Goal: Transaction & Acquisition: Purchase product/service

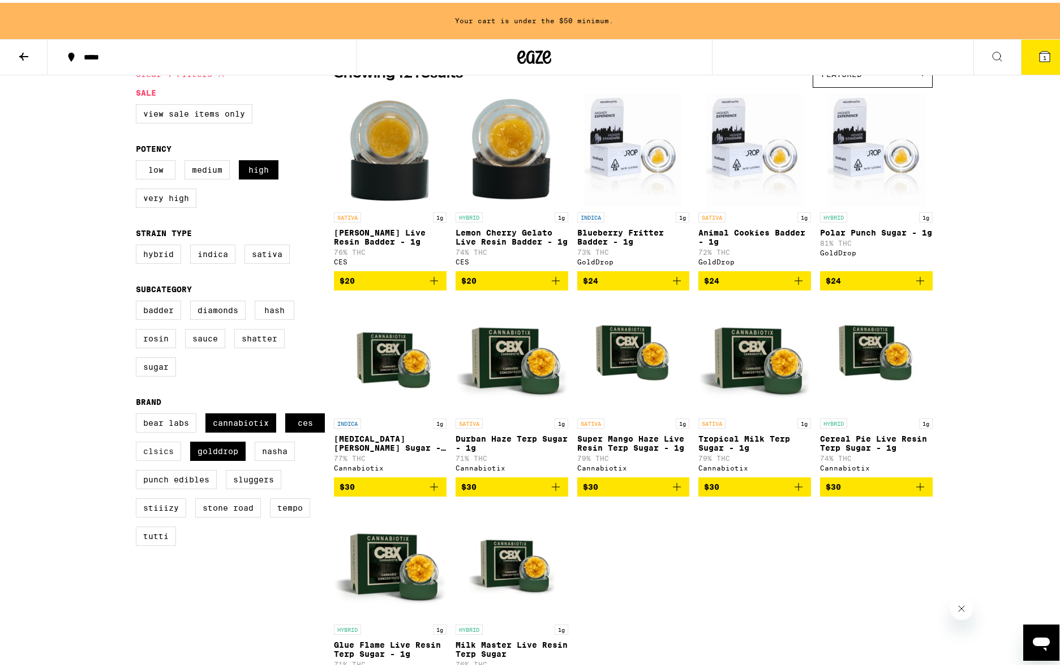
click at [181, 458] on label "CLSICS" at bounding box center [158, 448] width 45 height 19
click at [139, 413] on input "CLSICS" at bounding box center [138, 412] width 1 height 1
checkbox input "true"
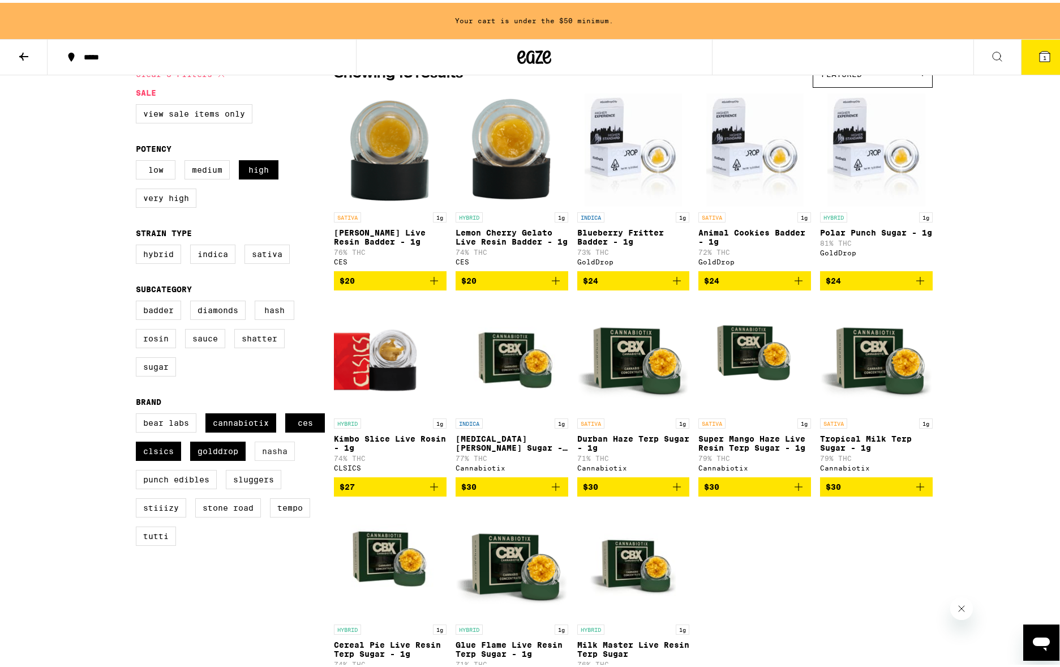
click at [255, 458] on label "NASHA" at bounding box center [275, 448] width 40 height 19
click at [139, 413] on input "NASHA" at bounding box center [138, 412] width 1 height 1
checkbox input "true"
click at [205, 486] on label "Punch Edibles" at bounding box center [176, 476] width 81 height 19
click at [139, 413] on input "Punch Edibles" at bounding box center [138, 412] width 1 height 1
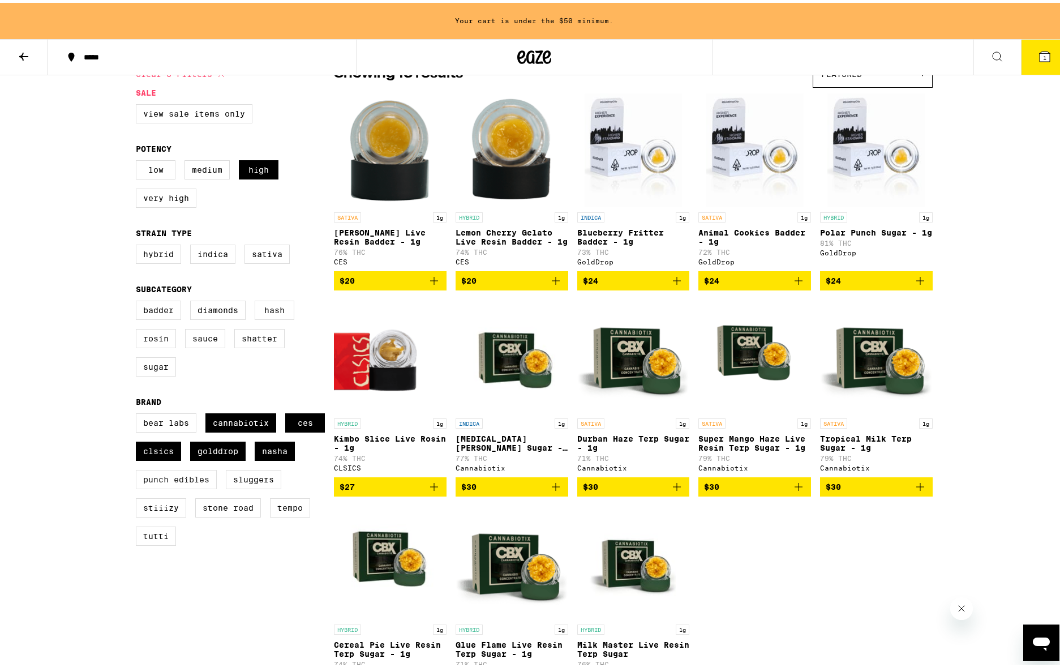
checkbox input "true"
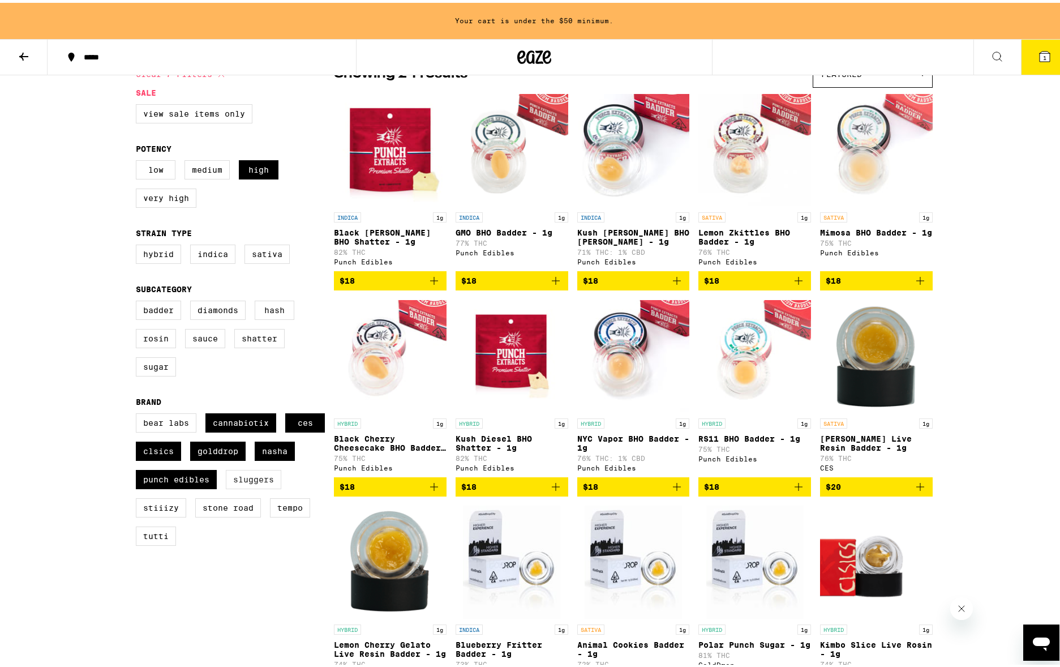
click at [226, 486] on label "Sluggers" at bounding box center [253, 476] width 55 height 19
click at [139, 413] on input "Sluggers" at bounding box center [138, 412] width 1 height 1
checkbox input "true"
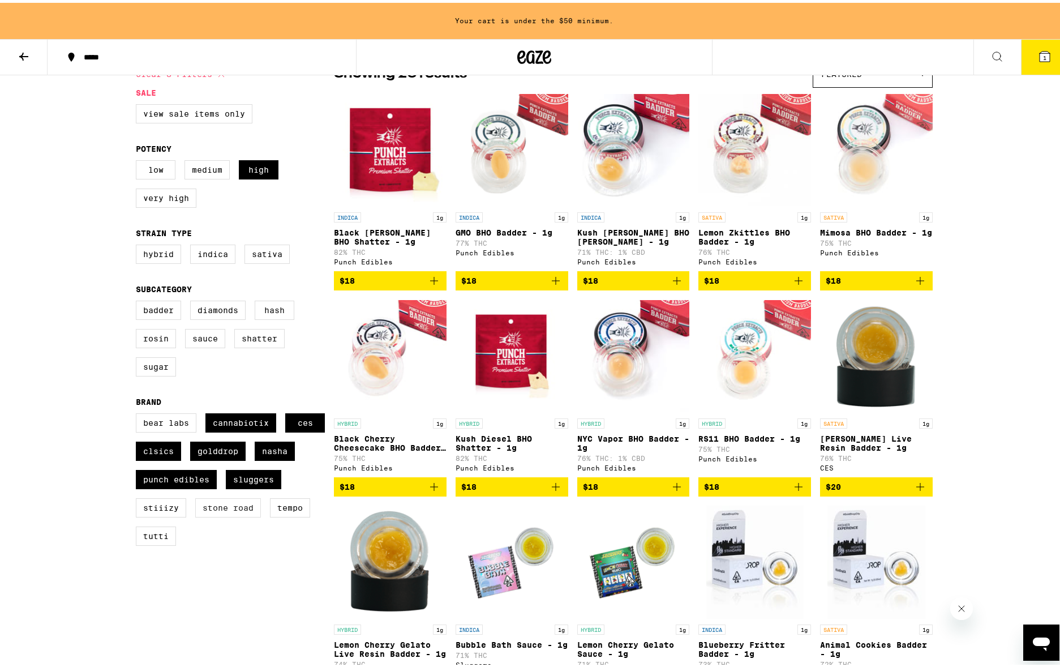
click at [195, 514] on label "Stone Road" at bounding box center [228, 504] width 66 height 19
click at [139, 413] on input "Stone Road" at bounding box center [138, 412] width 1 height 1
checkbox input "true"
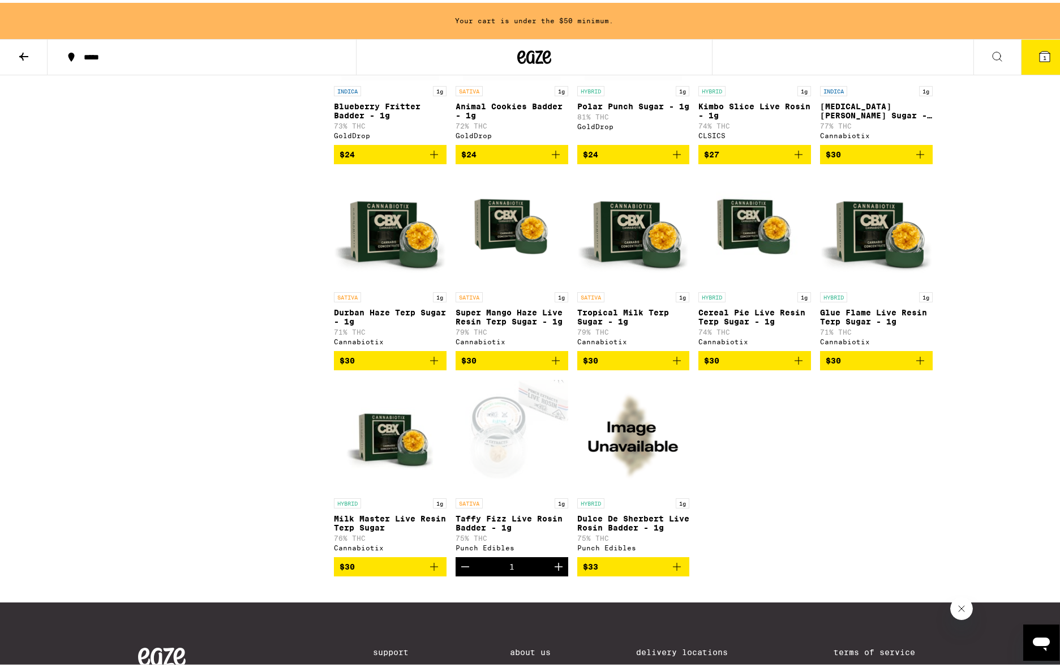
scroll to position [763, 0]
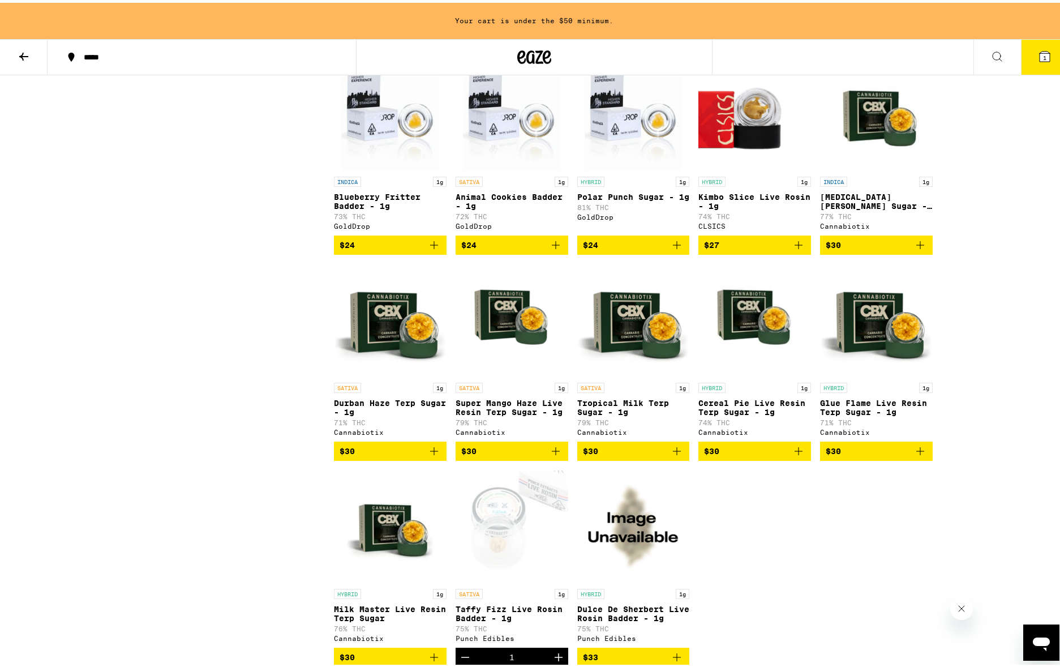
click at [500, 414] on p "Super Mango Haze Live Resin Terp Sugar - 1g" at bounding box center [512, 405] width 113 height 18
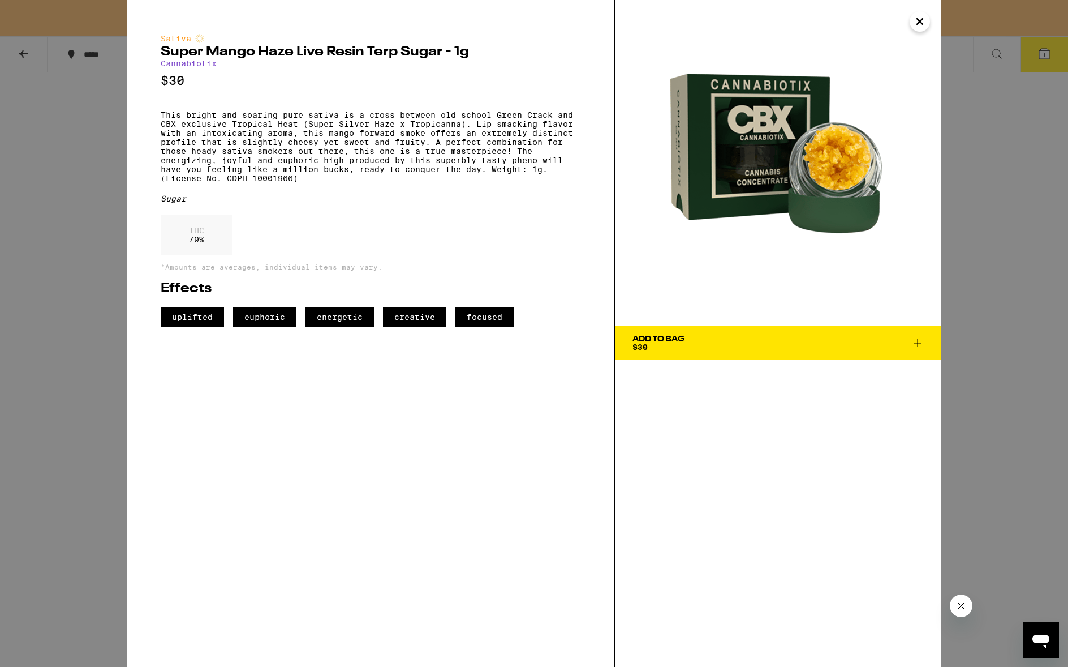
click at [677, 344] on div "Add To Bag $30" at bounding box center [659, 343] width 52 height 16
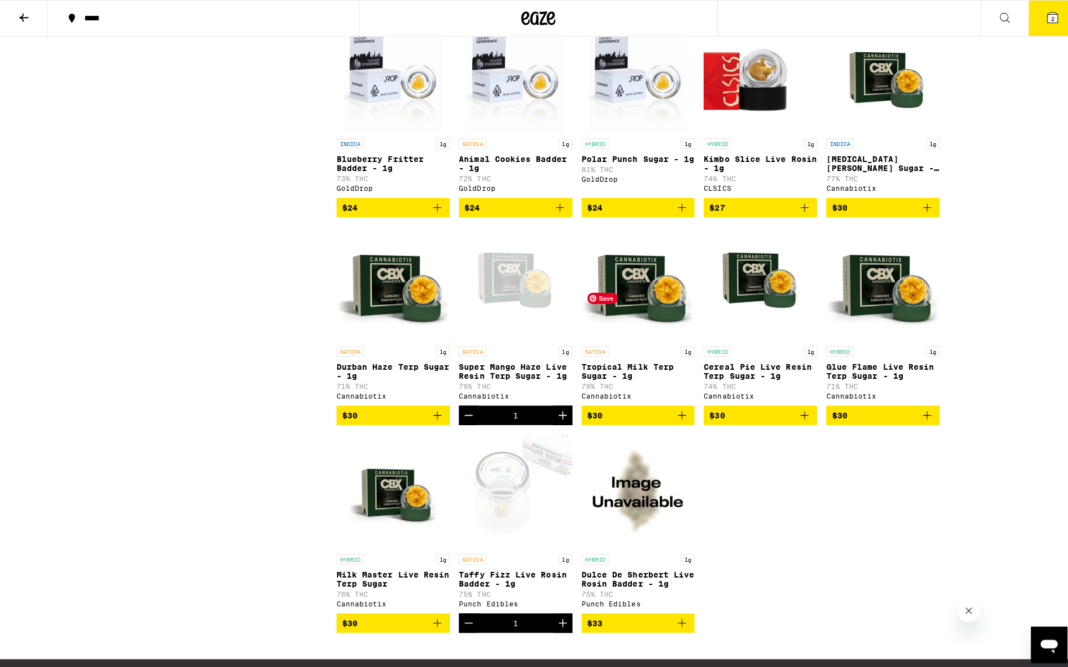
scroll to position [727, 0]
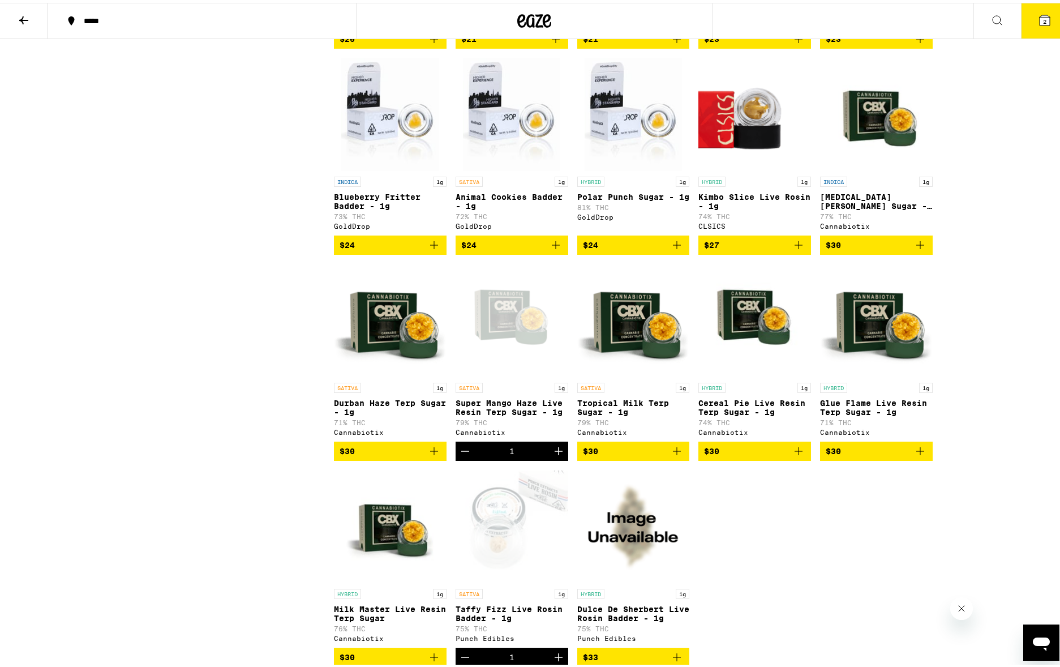
click at [596, 433] on div "Cannabiotix" at bounding box center [633, 429] width 113 height 7
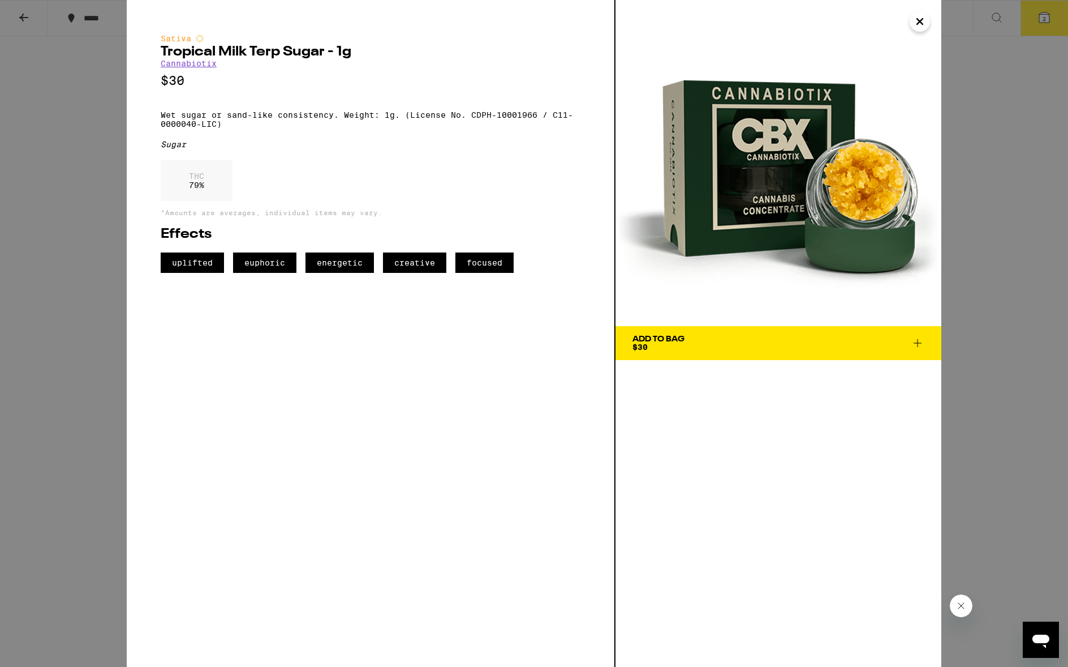
click at [190, 67] on link "Cannabiotix" at bounding box center [189, 63] width 56 height 9
click at [176, 66] on link "Cannabiotix" at bounding box center [189, 63] width 56 height 9
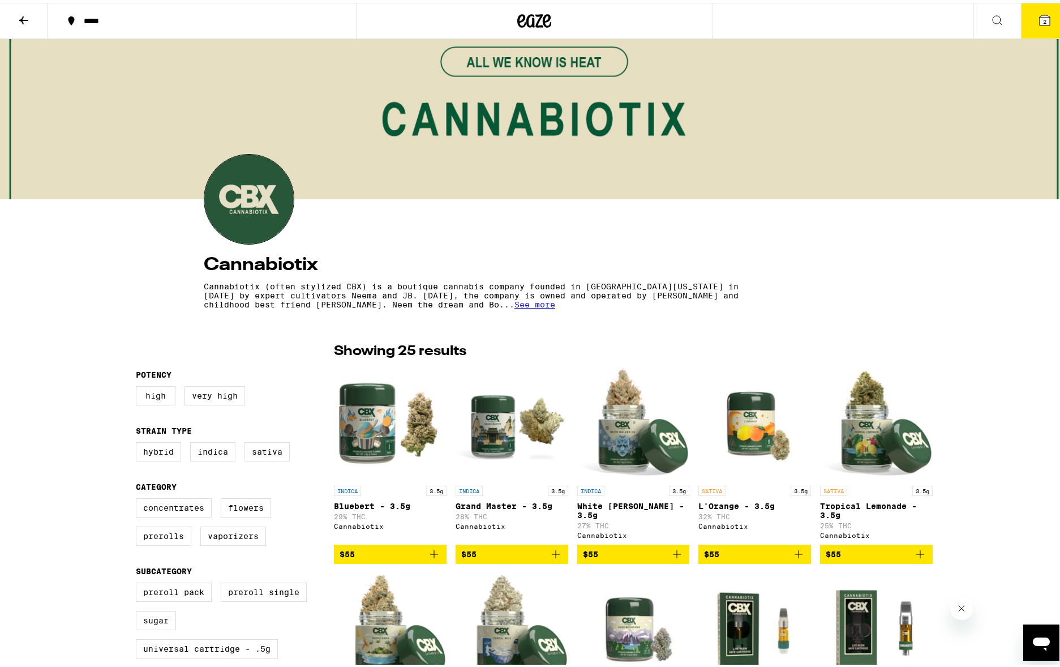
click at [514, 306] on span "See more" at bounding box center [534, 301] width 41 height 9
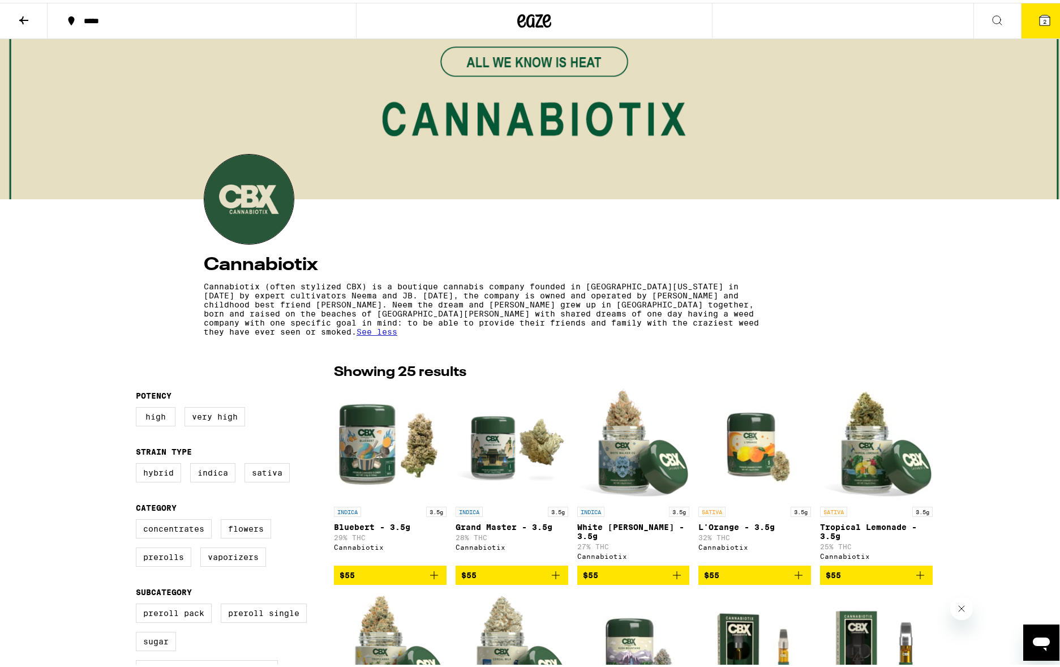
click at [1040, 12] on icon at bounding box center [1045, 17] width 10 height 10
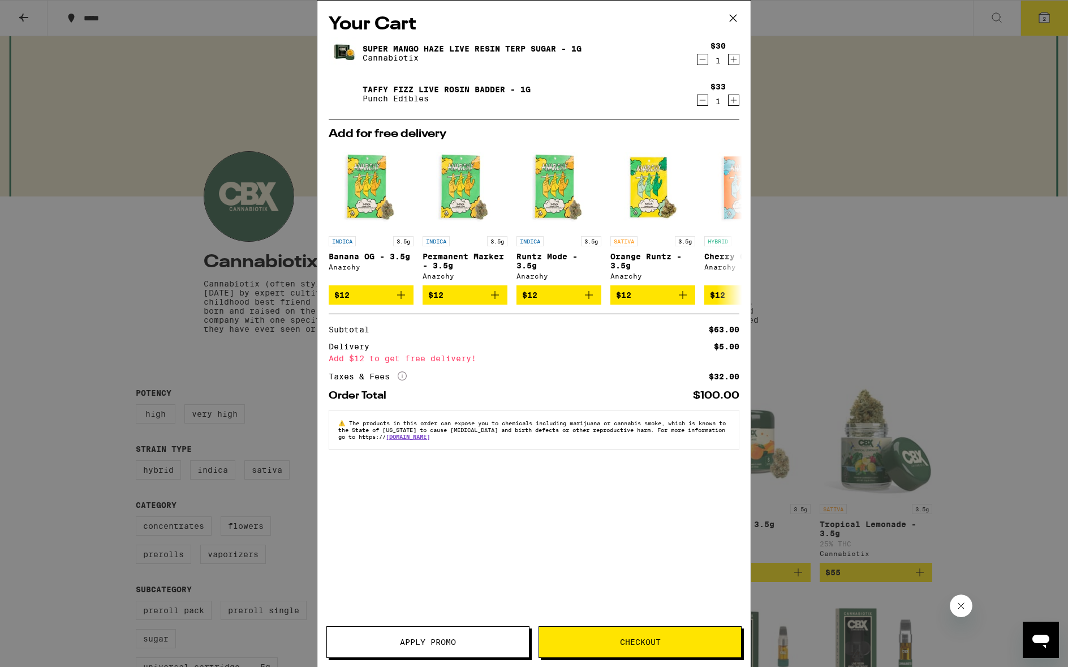
click at [646, 642] on span "Checkout" at bounding box center [640, 642] width 41 height 8
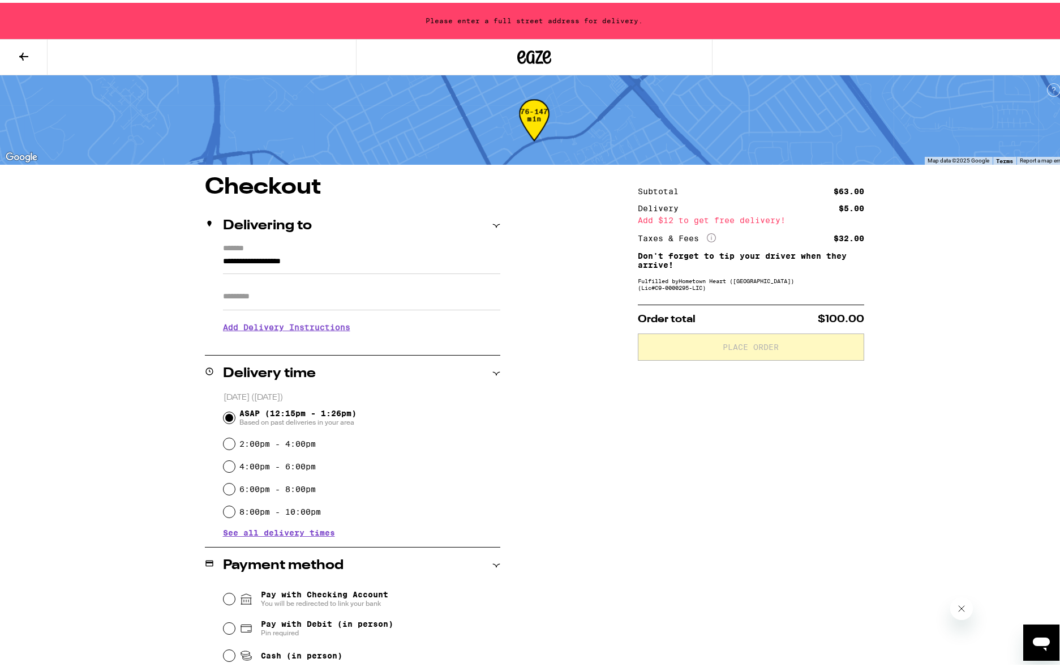
click at [287, 264] on input "**********" at bounding box center [361, 261] width 277 height 19
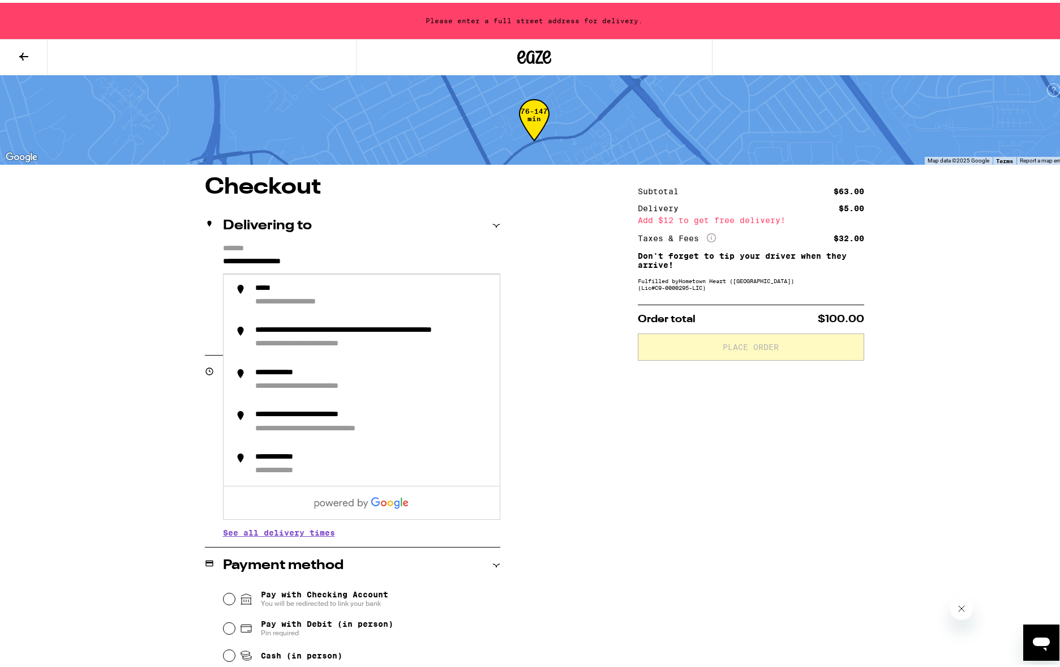
click at [155, 313] on div "**********" at bounding box center [534, 484] width 815 height 622
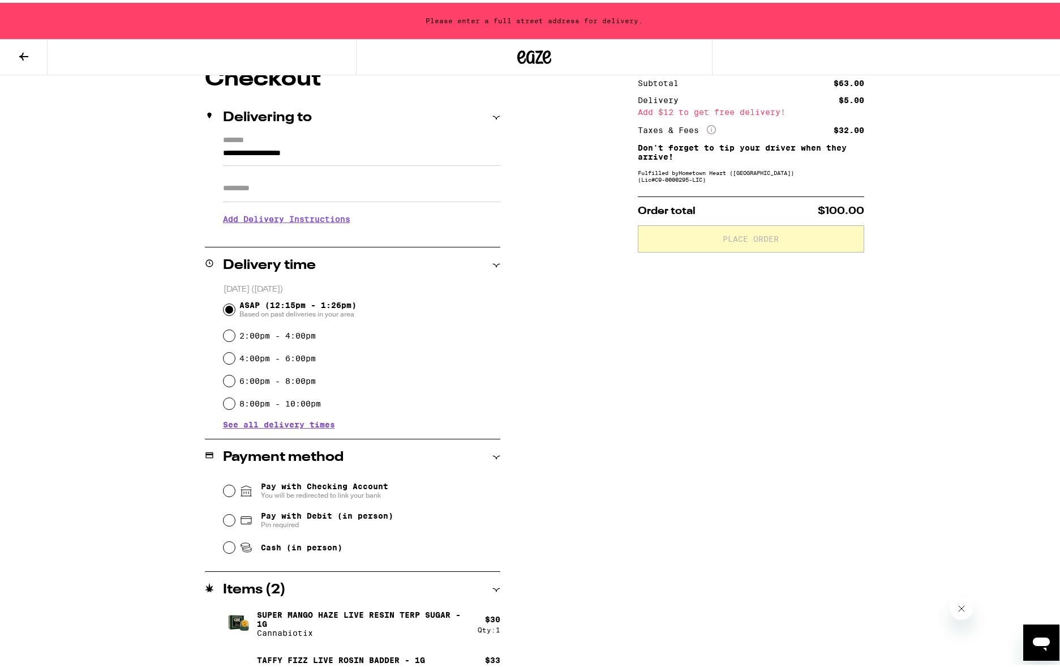
scroll to position [128, 0]
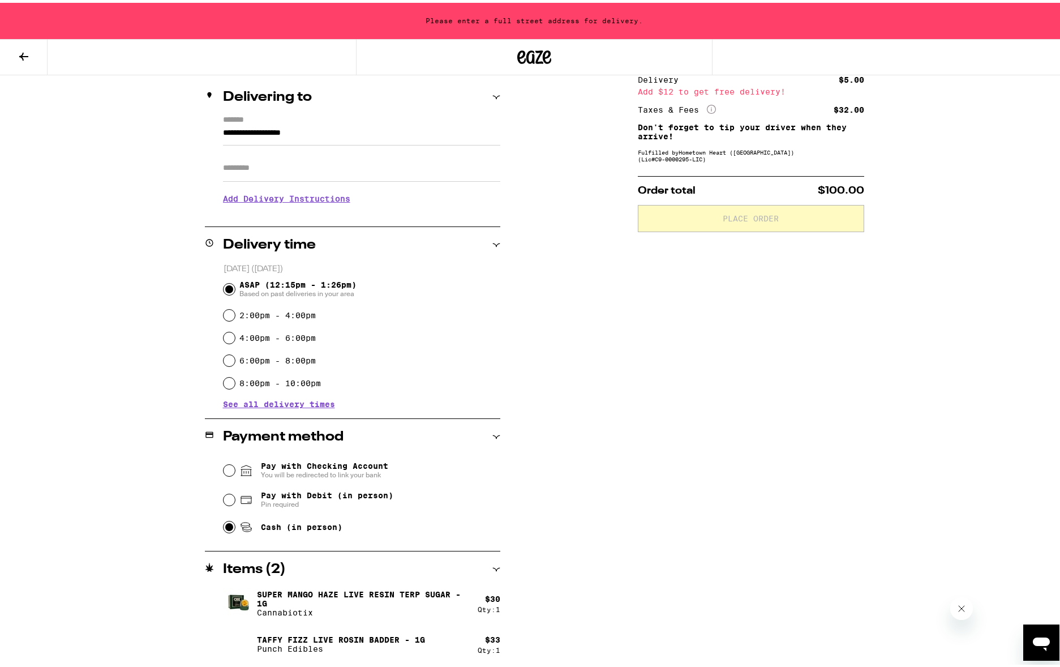
click at [225, 522] on input "Cash (in person)" at bounding box center [229, 523] width 11 height 11
radio input "true"
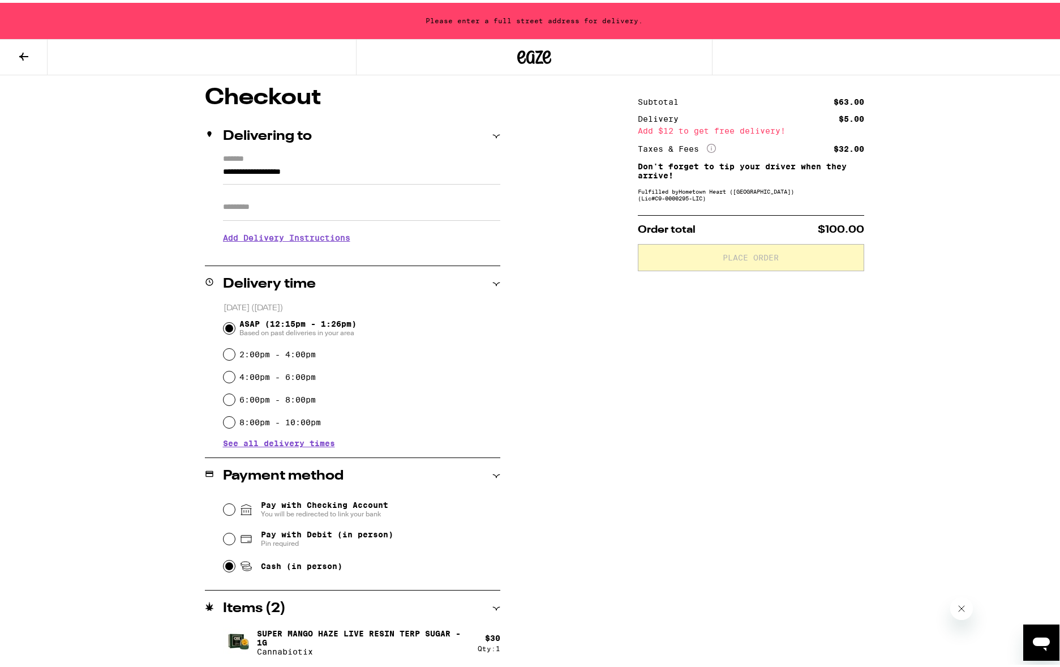
scroll to position [89, 0]
click at [280, 206] on input "Apt/Suite" at bounding box center [361, 204] width 277 height 27
click at [269, 165] on input "**********" at bounding box center [361, 171] width 277 height 19
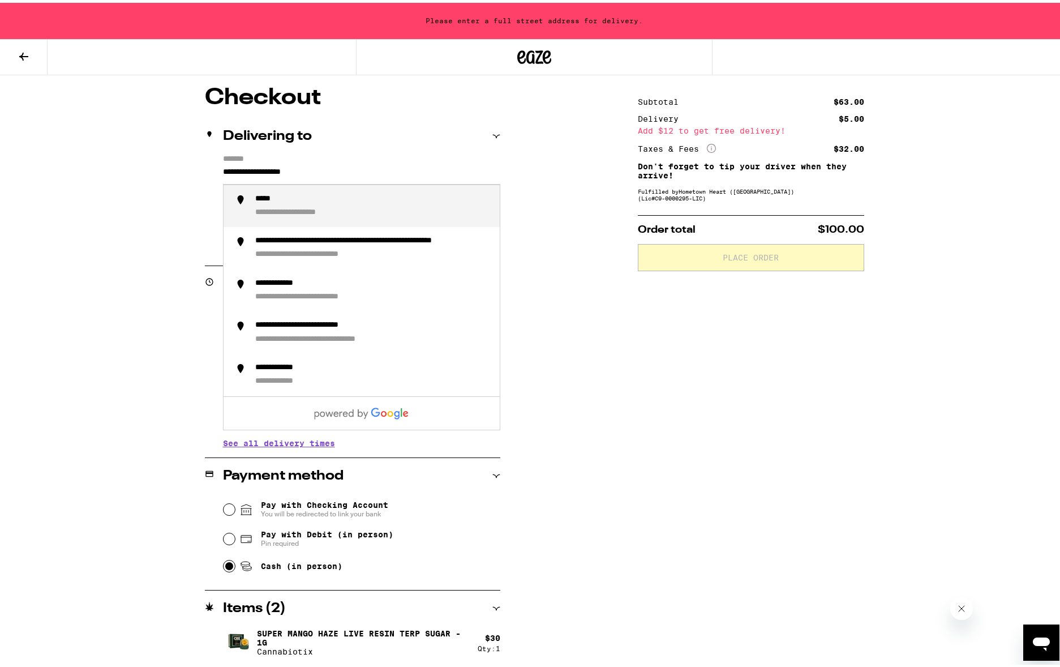
click at [273, 166] on input "**********" at bounding box center [361, 171] width 277 height 19
click at [284, 217] on li "**********" at bounding box center [362, 203] width 276 height 42
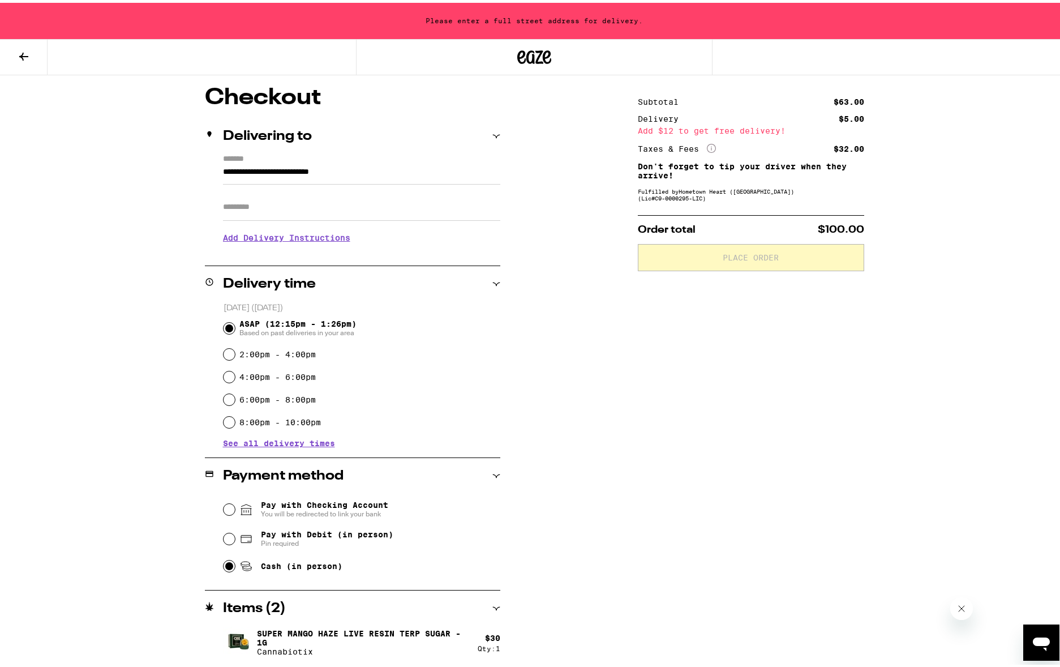
type input "**********"
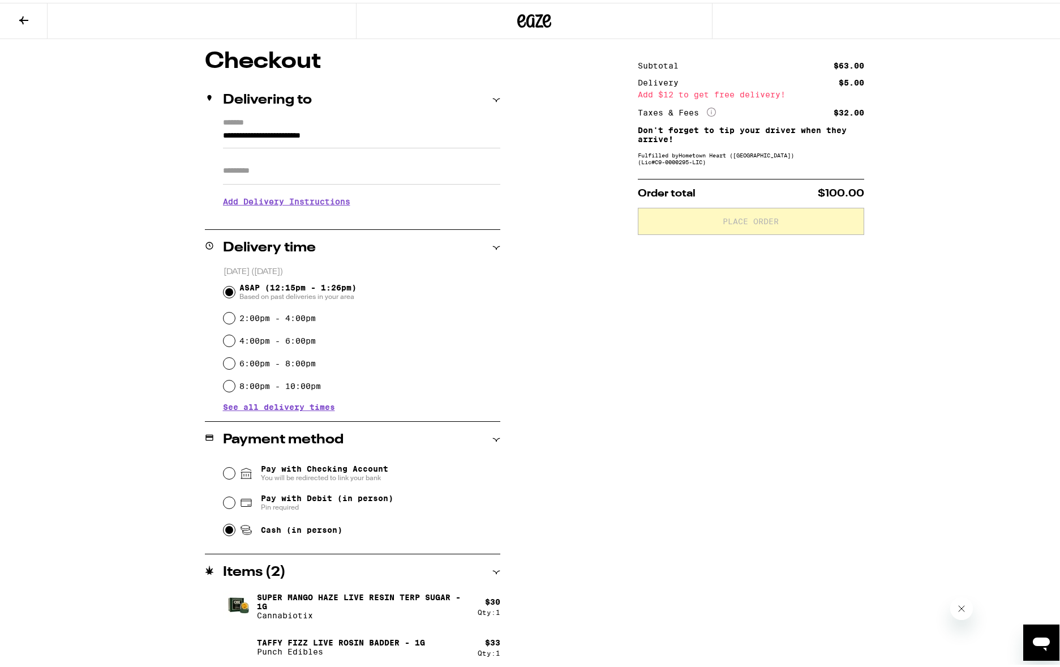
scroll to position [53, 0]
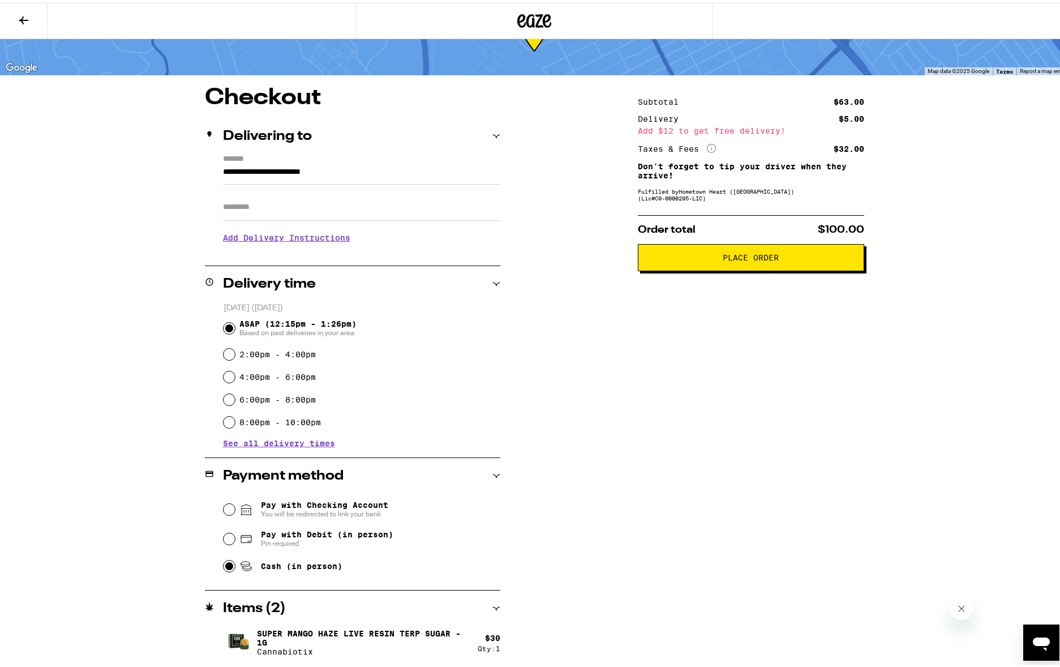
click at [713, 259] on span "Place Order" at bounding box center [750, 255] width 207 height 8
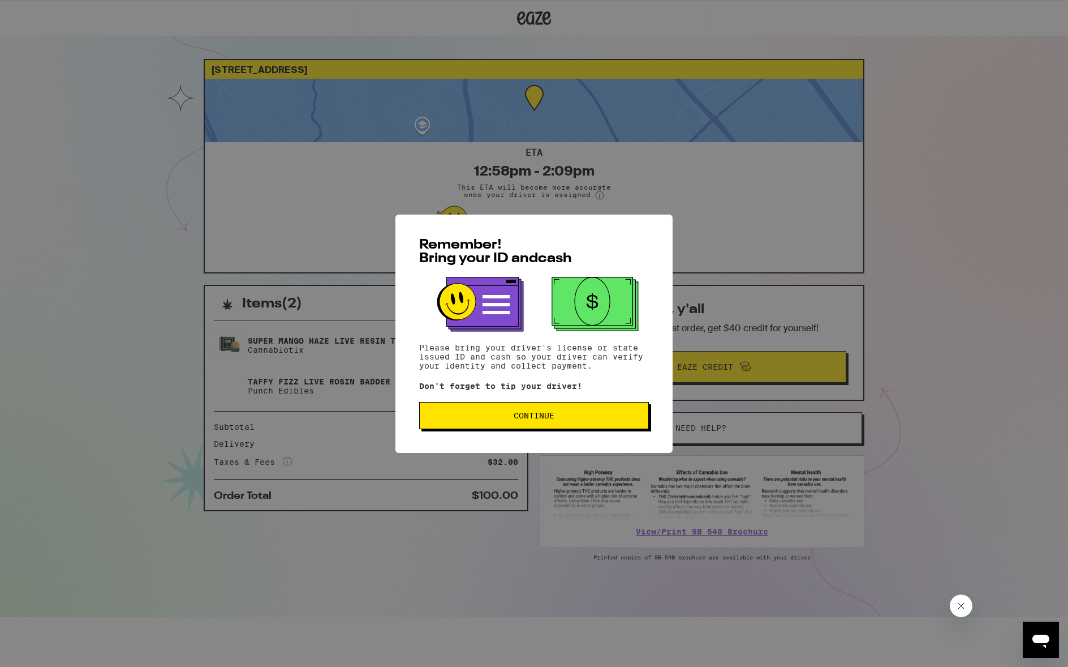
click at [534, 419] on span "Continue" at bounding box center [534, 415] width 41 height 8
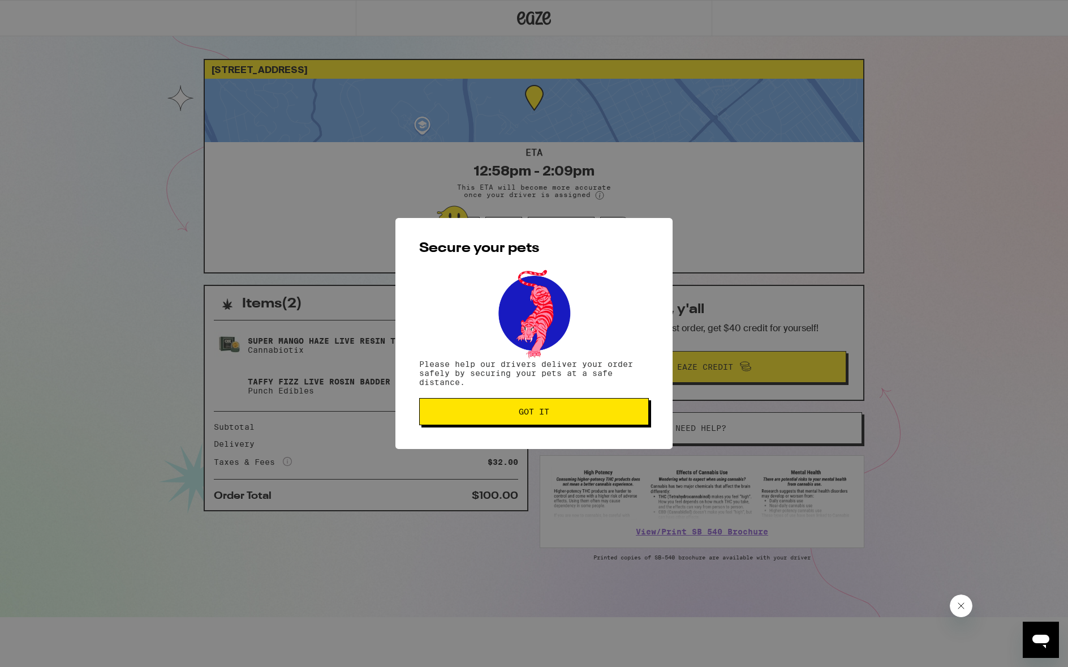
click at [536, 415] on span "Got it" at bounding box center [534, 411] width 31 height 8
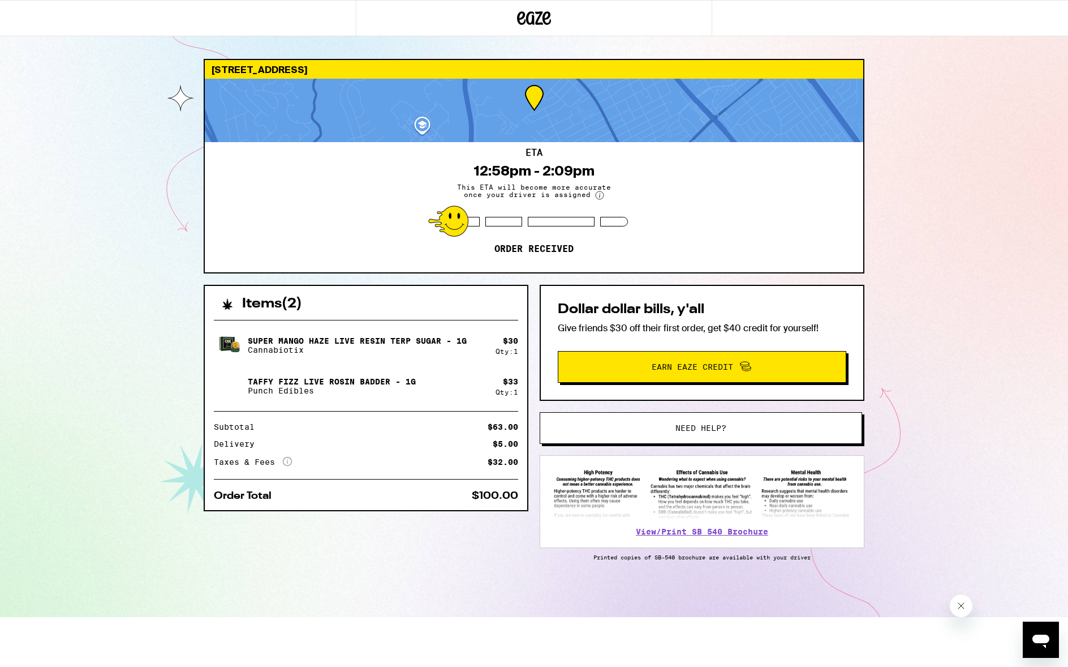
click at [902, 407] on div "[STREET_ADDRESS] 12:58pm - 2:09pm This ETA will become more accurate once your …" at bounding box center [534, 308] width 1068 height 617
click at [89, 329] on div "[STREET_ADDRESS] 12:58pm - 2:09pm This ETA will become more accurate once your …" at bounding box center [534, 308] width 1068 height 617
